Goal: Use online tool/utility: Utilize a website feature to perform a specific function

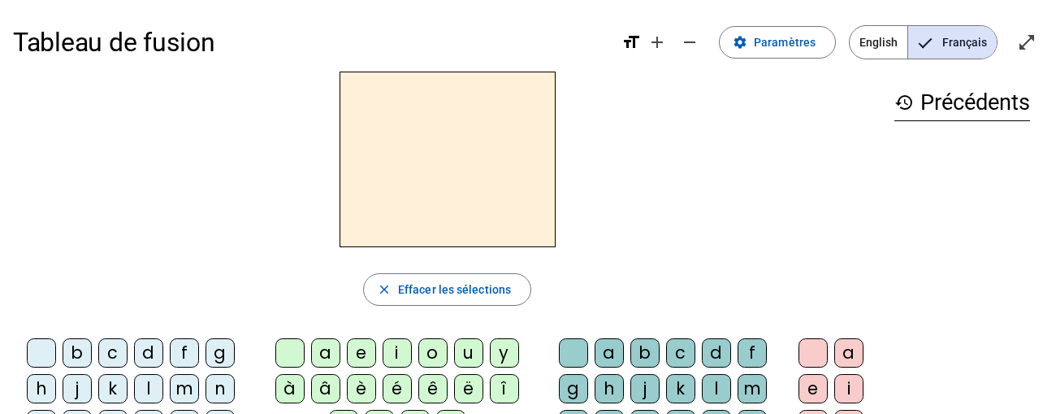
click at [191, 382] on div "m" at bounding box center [184, 388] width 29 height 29
click at [319, 342] on div "a" at bounding box center [325, 352] width 29 height 29
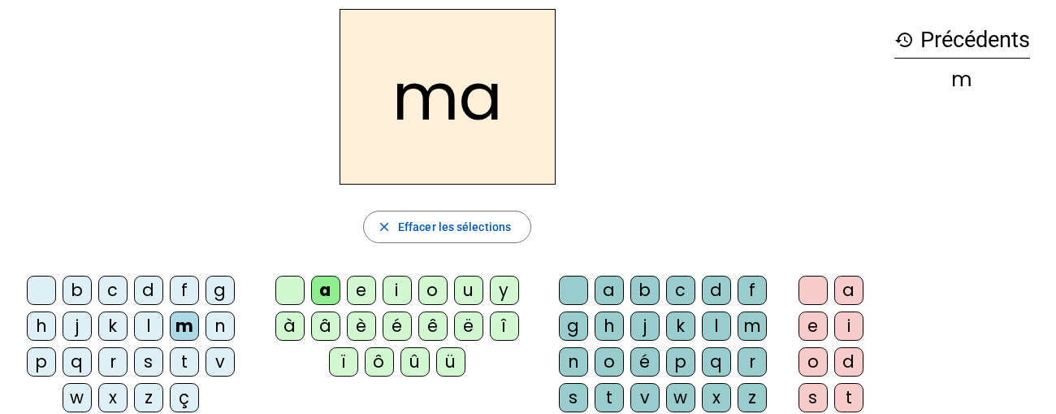
scroll to position [63, 0]
click at [185, 366] on div "t" at bounding box center [184, 360] width 29 height 29
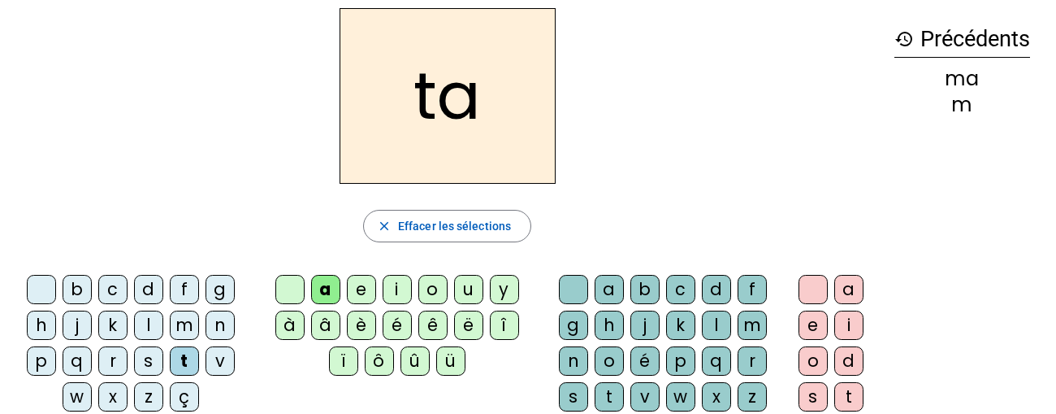
click at [153, 326] on div "l" at bounding box center [148, 324] width 29 height 29
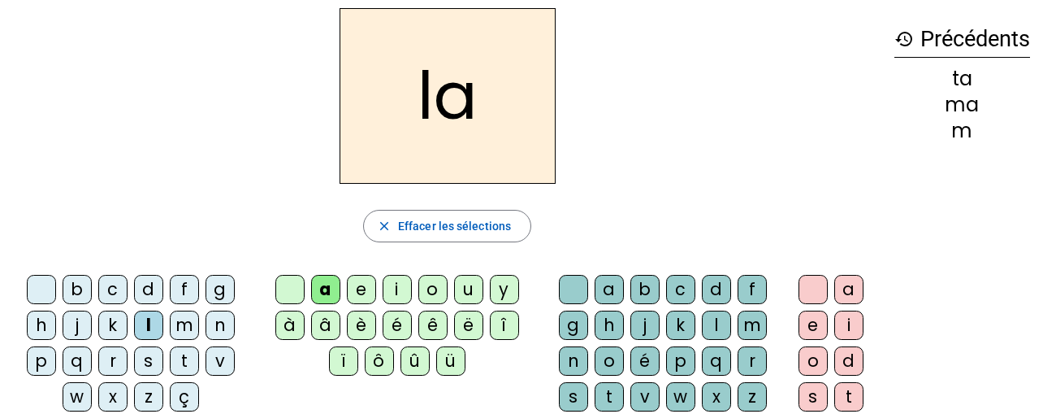
click at [360, 295] on div "e" at bounding box center [361, 289] width 29 height 29
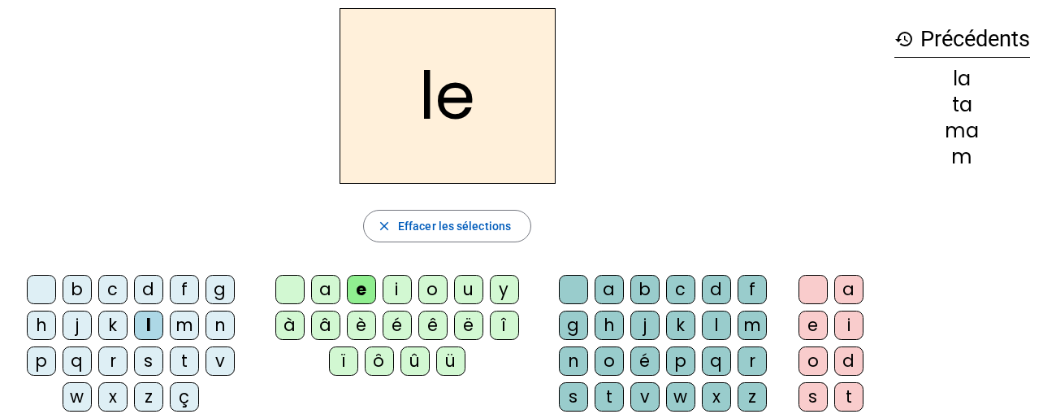
click at [467, 301] on div "u" at bounding box center [468, 289] width 29 height 29
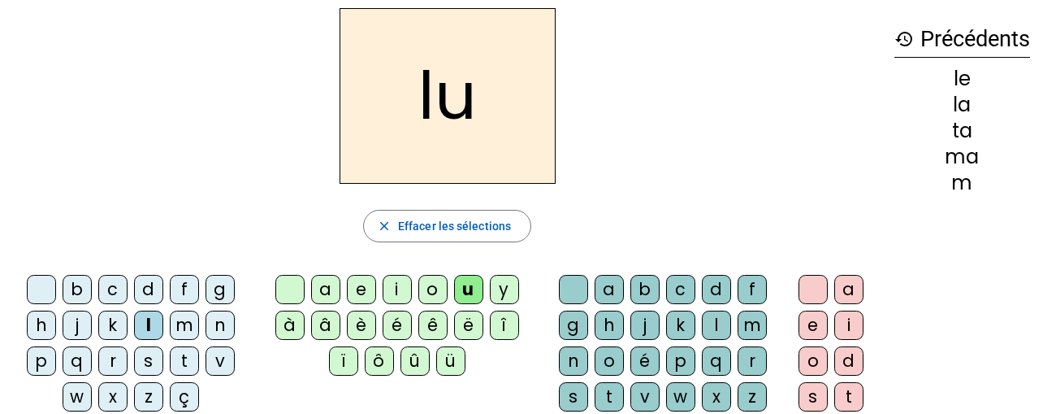
click at [177, 357] on div "t" at bounding box center [184, 360] width 29 height 29
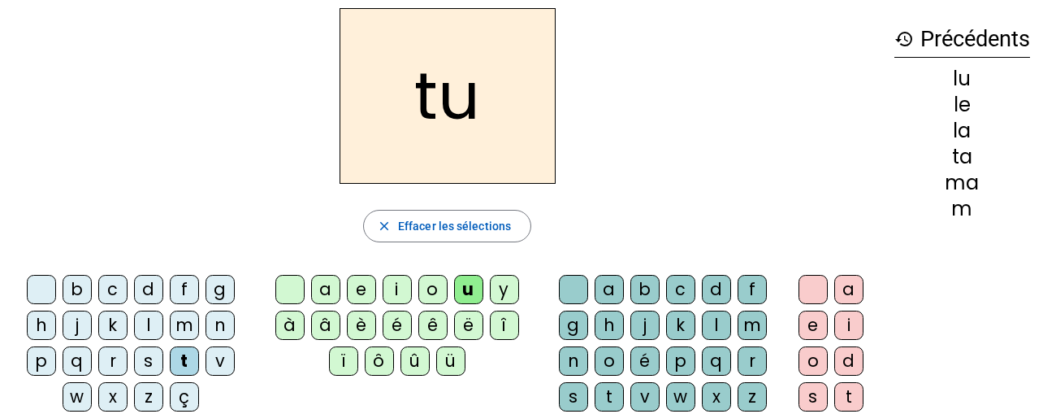
click at [147, 291] on div "d" at bounding box center [148, 289] width 29 height 29
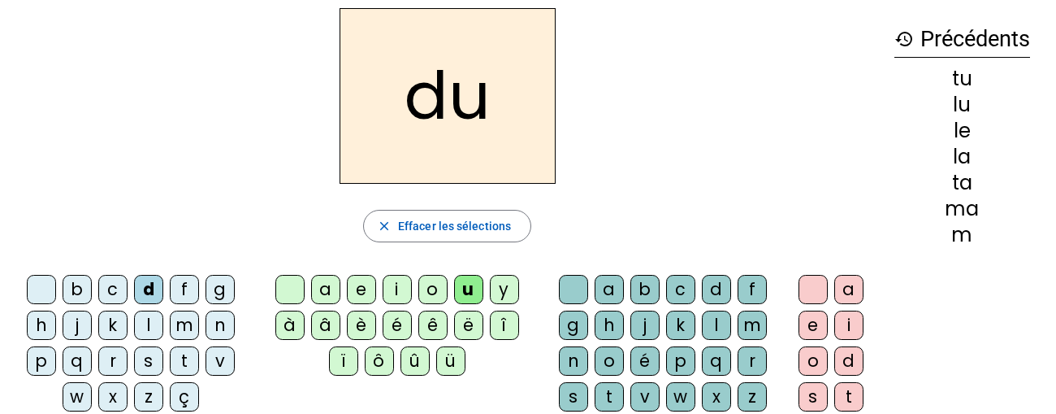
click at [362, 276] on div "e" at bounding box center [361, 289] width 29 height 29
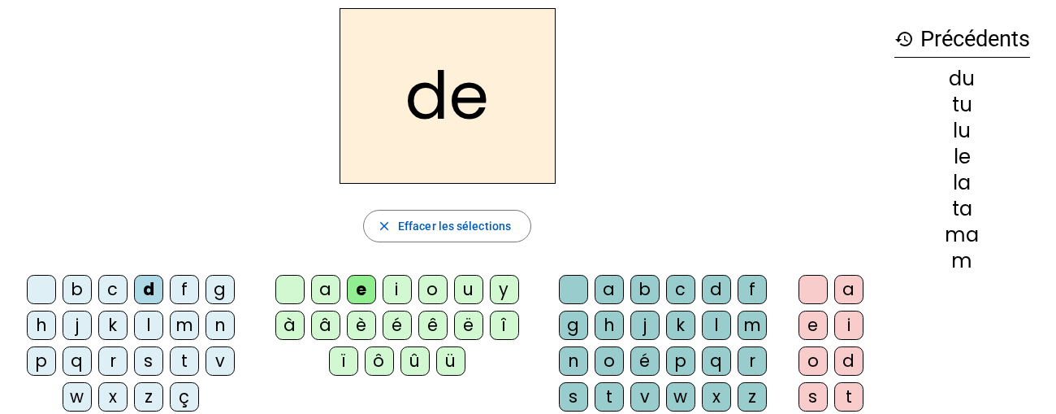
click at [178, 325] on div "m" at bounding box center [184, 324] width 29 height 29
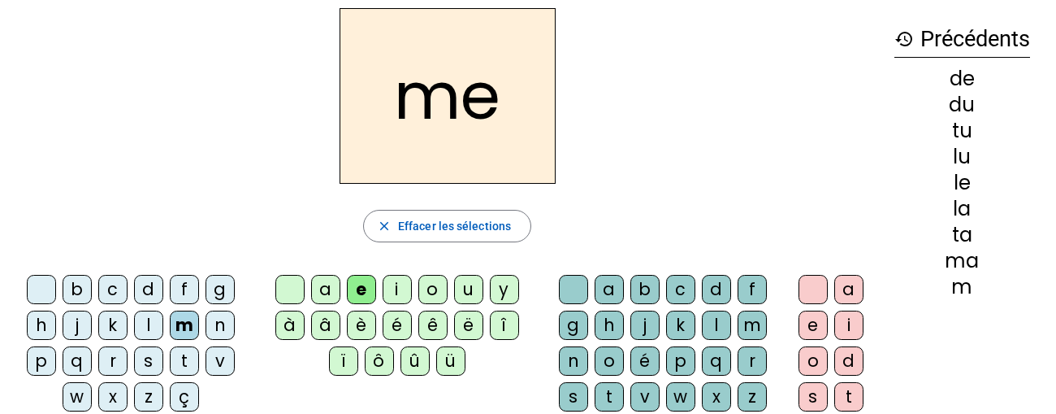
click at [80, 327] on div "j" at bounding box center [77, 324] width 29 height 29
